Goal: Information Seeking & Learning: Understand process/instructions

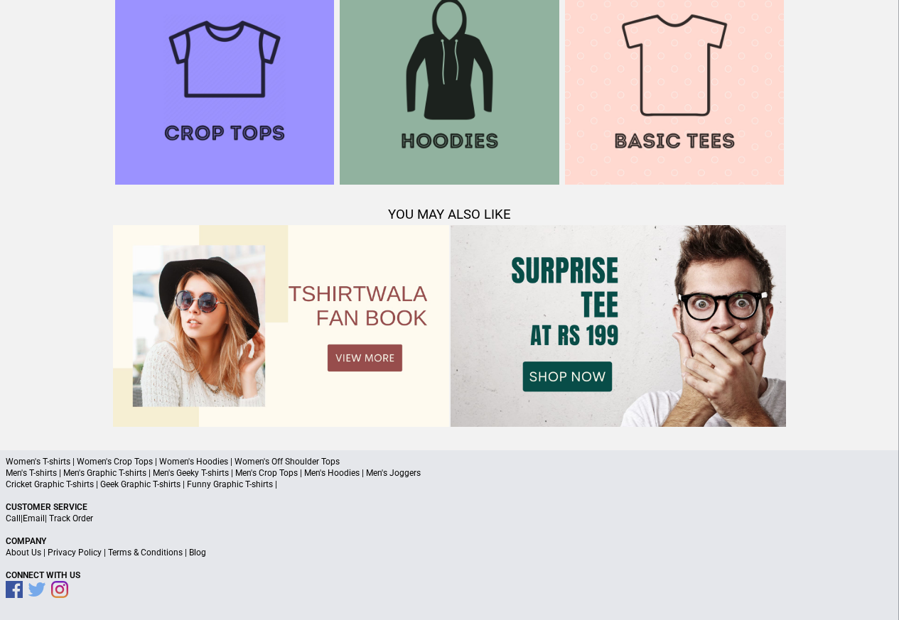
scroll to position [1371, 0]
click at [140, 551] on link "Terms & Conditions" at bounding box center [145, 553] width 75 height 10
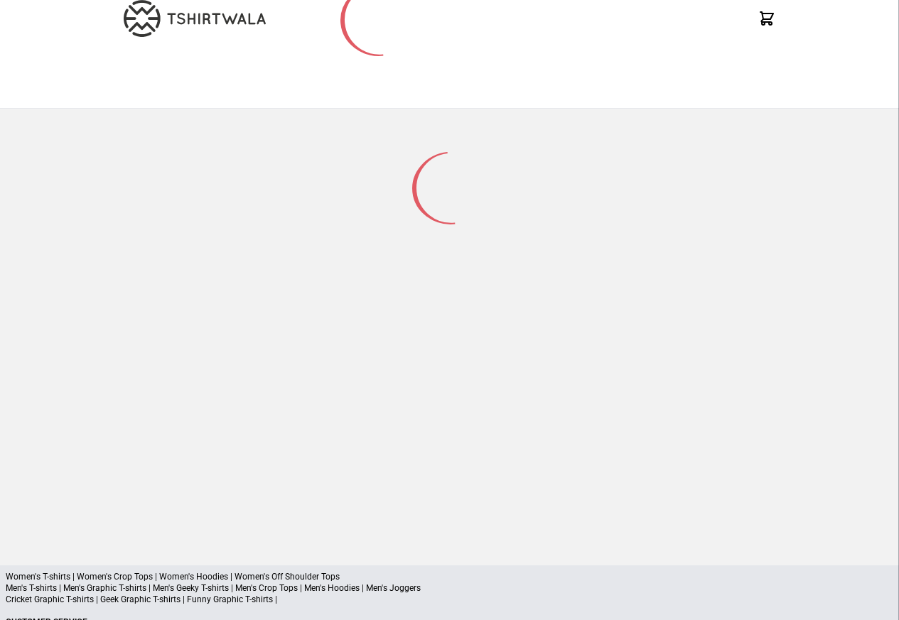
scroll to position [186, 0]
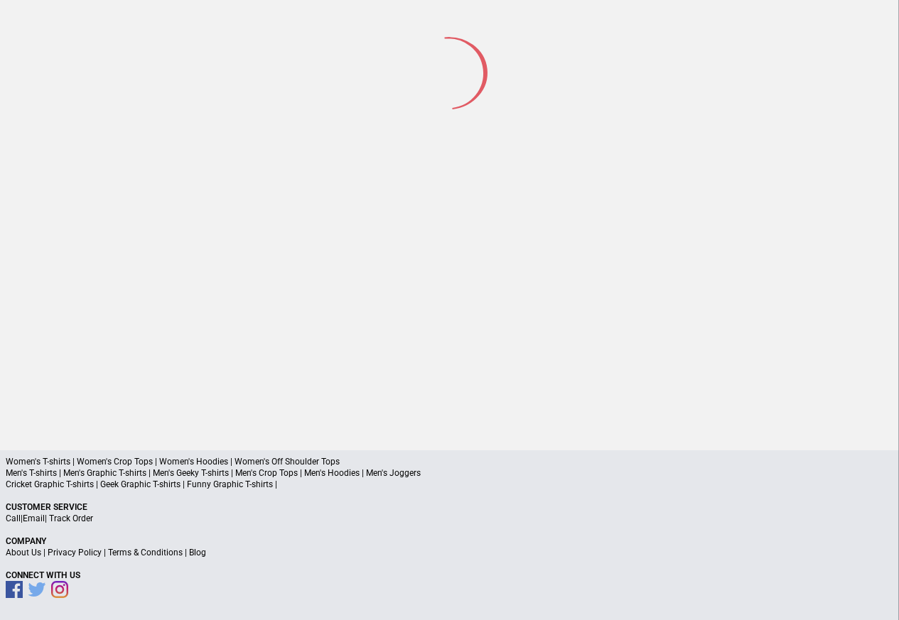
click at [197, 554] on a"] "Blog" at bounding box center [197, 553] width 17 height 10
